Goal: Task Accomplishment & Management: Manage account settings

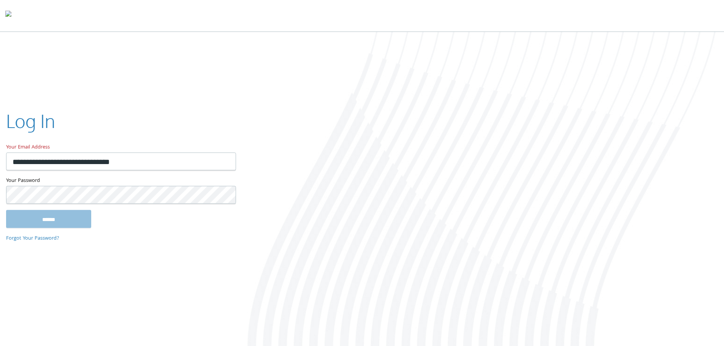
click at [167, 163] on input "**********" at bounding box center [121, 161] width 230 height 18
type input "**********"
click at [6, 210] on input "******" at bounding box center [48, 219] width 85 height 18
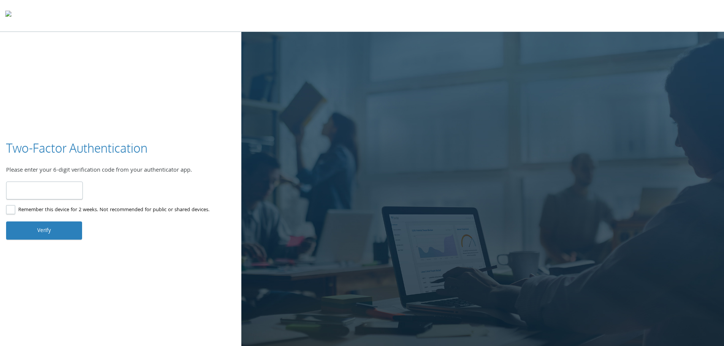
type input "******"
